Goal: Check status: Check status

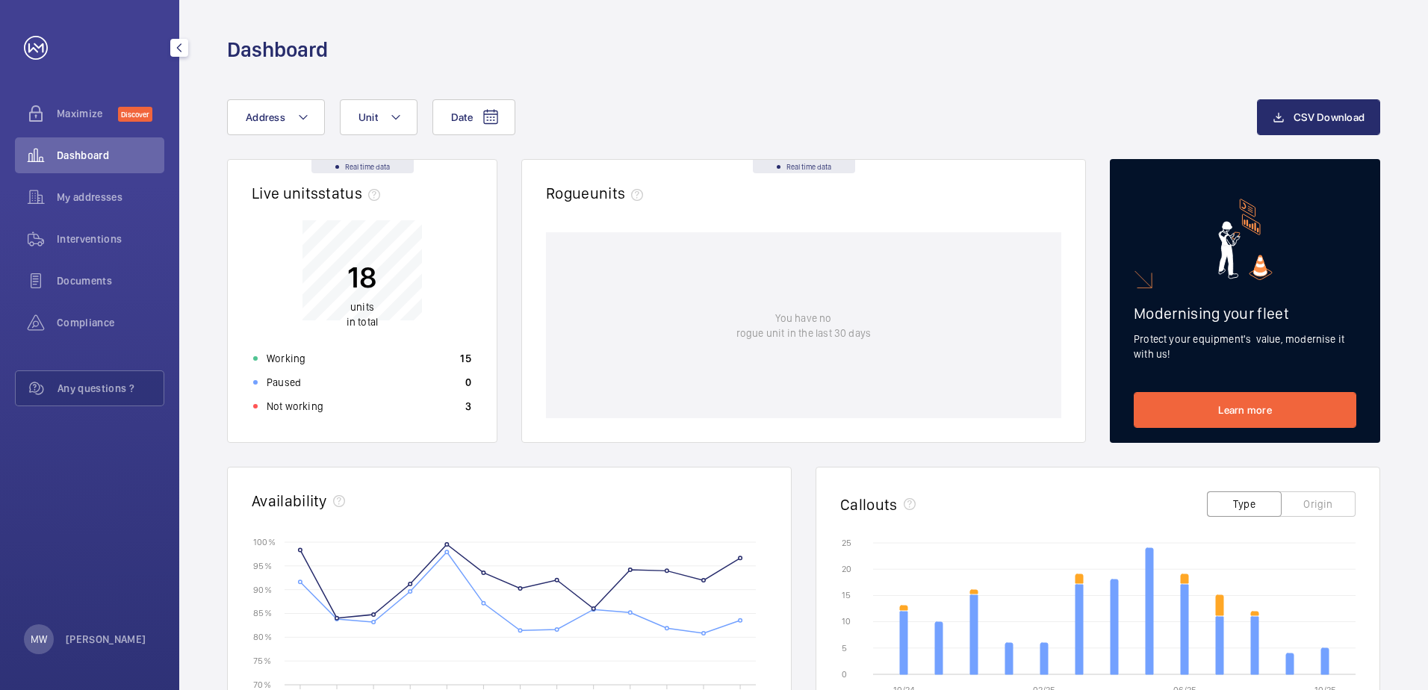
click at [105, 155] on span "Dashboard" at bounding box center [111, 155] width 108 height 15
click at [455, 402] on div "Not working 3" at bounding box center [362, 406] width 236 height 24
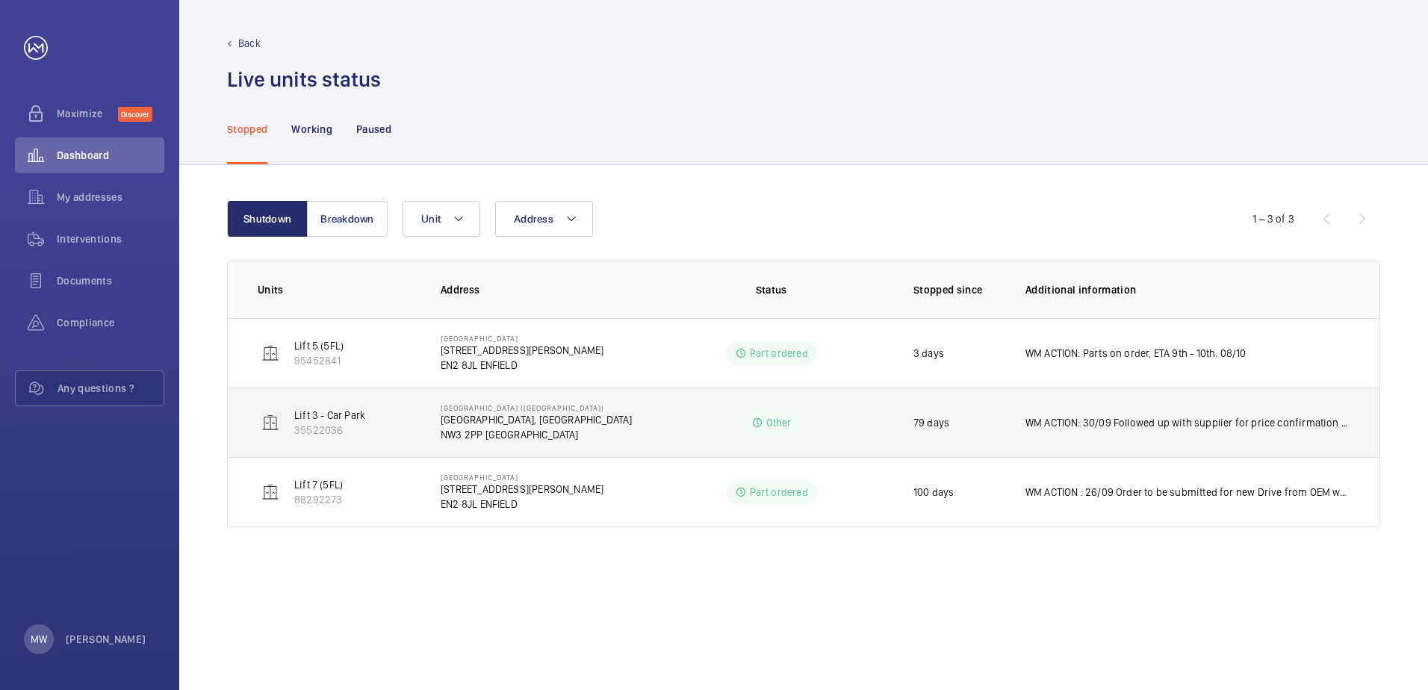
click at [1117, 427] on p "WM ACTION: 30/09 Followed up with supplier for price confirmation on OEM motor.…" at bounding box center [1188, 422] width 324 height 15
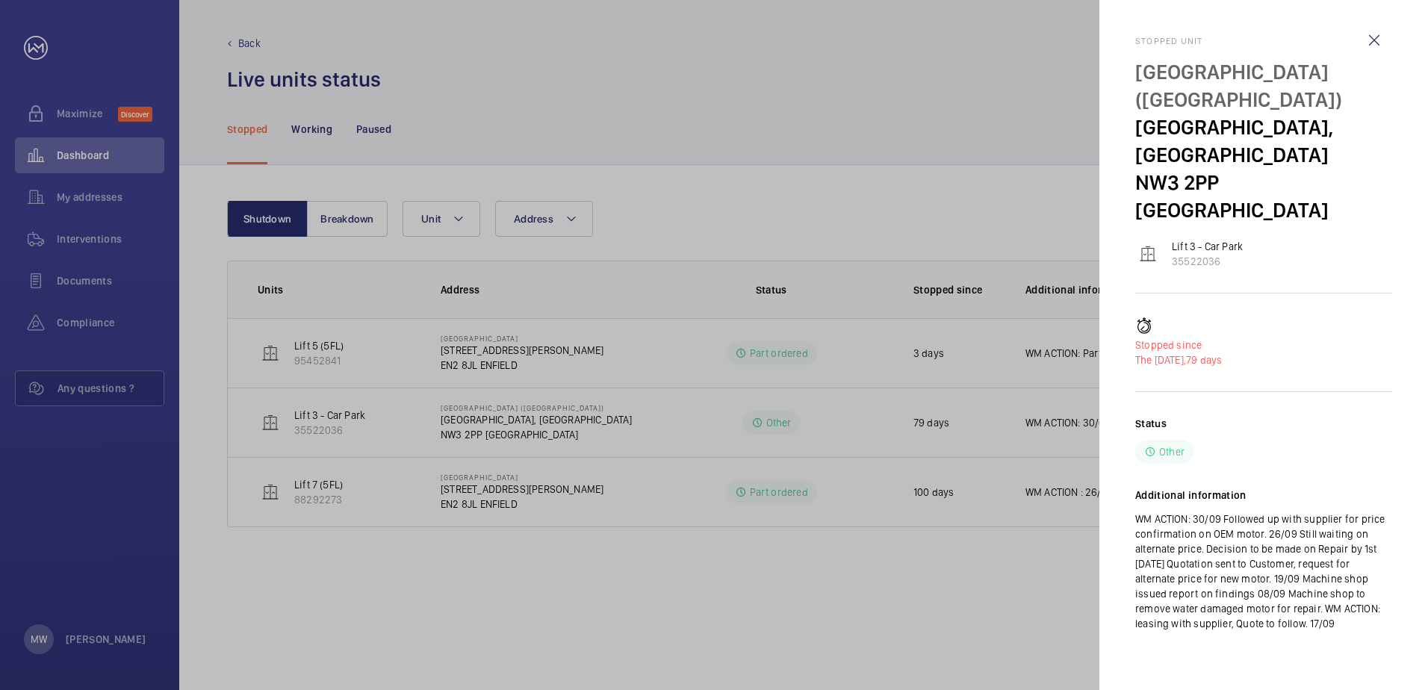
click at [691, 368] on div at bounding box center [714, 345] width 1428 height 690
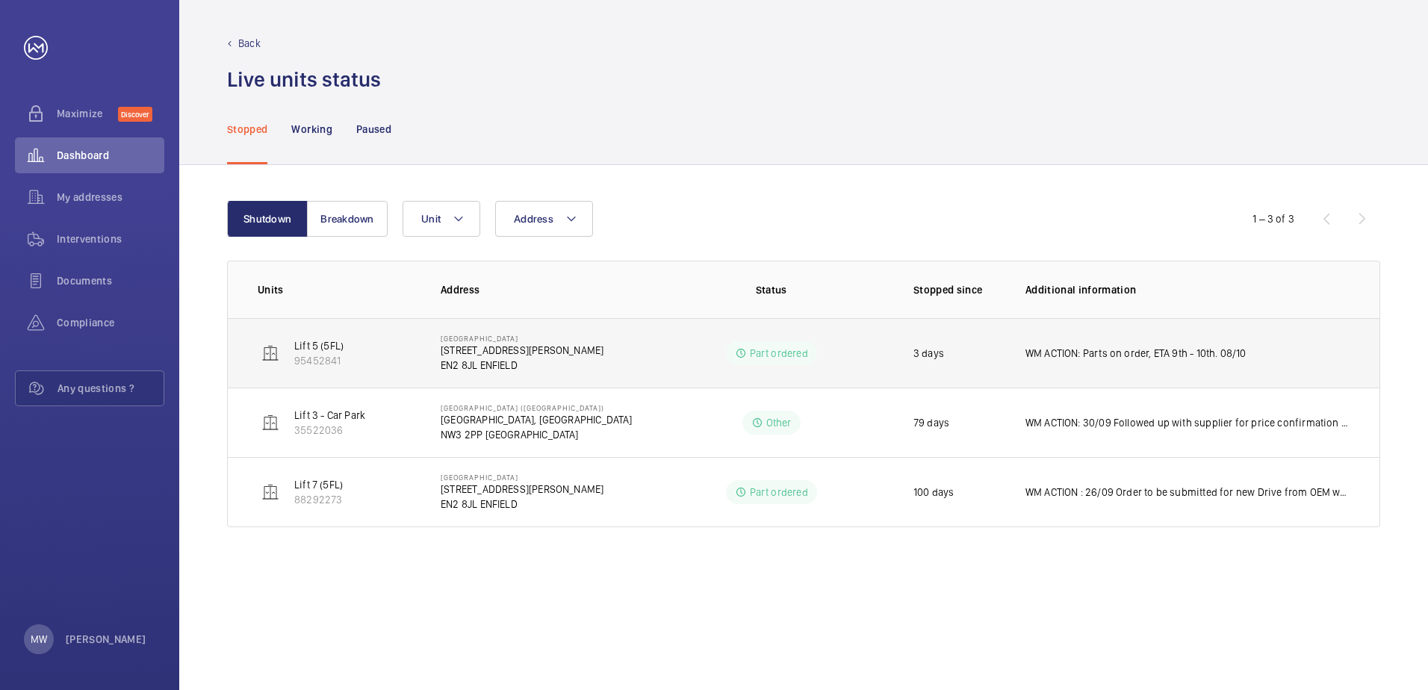
click at [1101, 353] on p "WM ACTION: Parts on order, ETA 9th - 10th. 08/10" at bounding box center [1136, 353] width 221 height 15
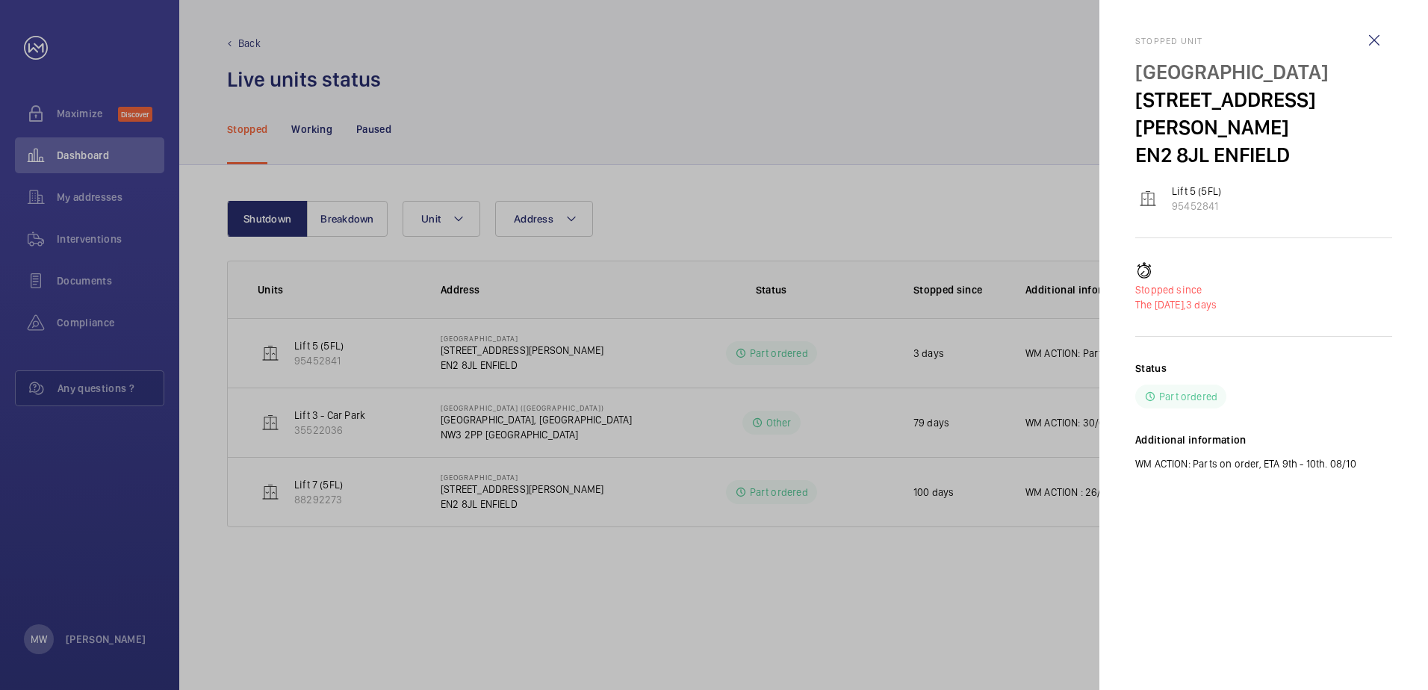
click at [1349, 456] on p "WM ACTION: Parts on order, ETA 9th - 10th. 08/10" at bounding box center [1263, 463] width 257 height 15
drag, startPoint x: 1349, startPoint y: 435, endPoint x: 1323, endPoint y: 436, distance: 26.2
click at [1323, 456] on p "WM ACTION: Parts on order, ETA 9th - 10th. 08/10" at bounding box center [1263, 463] width 257 height 15
drag, startPoint x: 1322, startPoint y: 436, endPoint x: 1262, endPoint y: 441, distance: 60.0
click at [1262, 456] on p "WM ACTION: Parts on order, ETA 9th - 10th. 08/10" at bounding box center [1263, 463] width 257 height 15
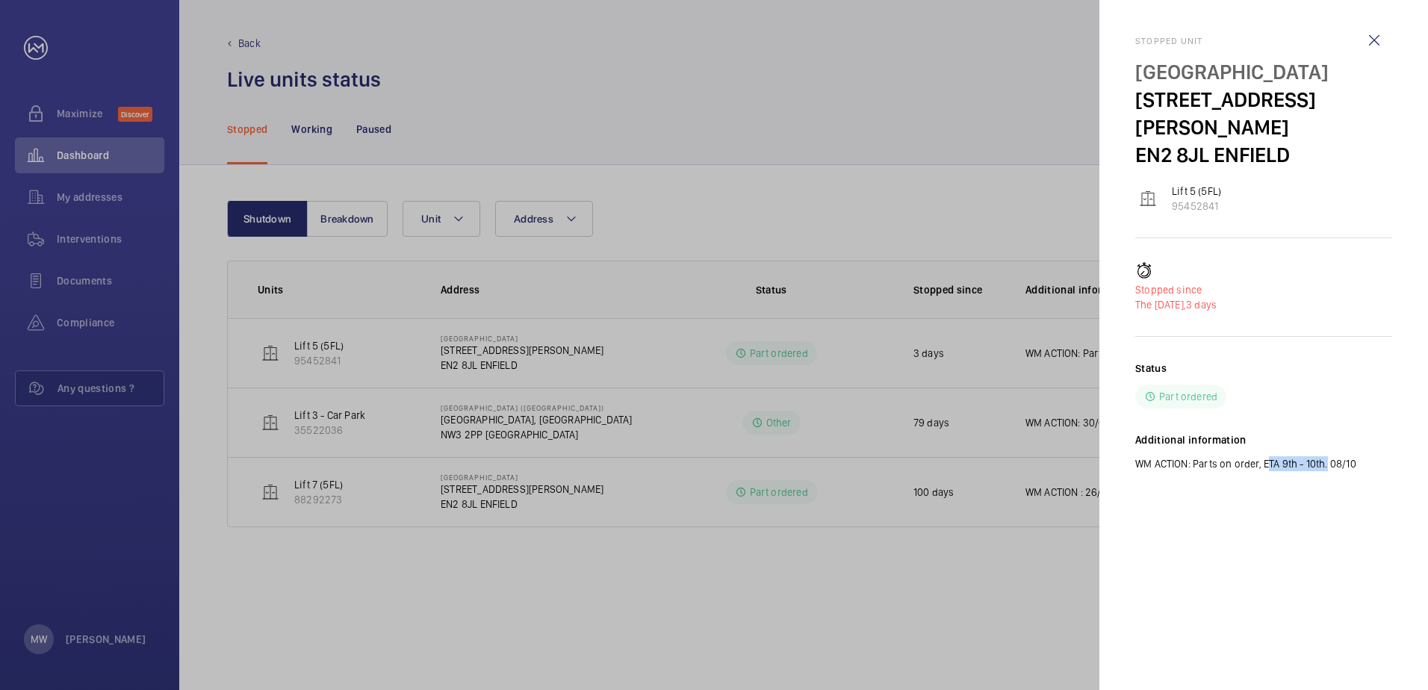
drag, startPoint x: 1262, startPoint y: 441, endPoint x: 1273, endPoint y: 438, distance: 10.9
copy p "ETA 9th - 10th"
